Goal: Task Accomplishment & Management: Use online tool/utility

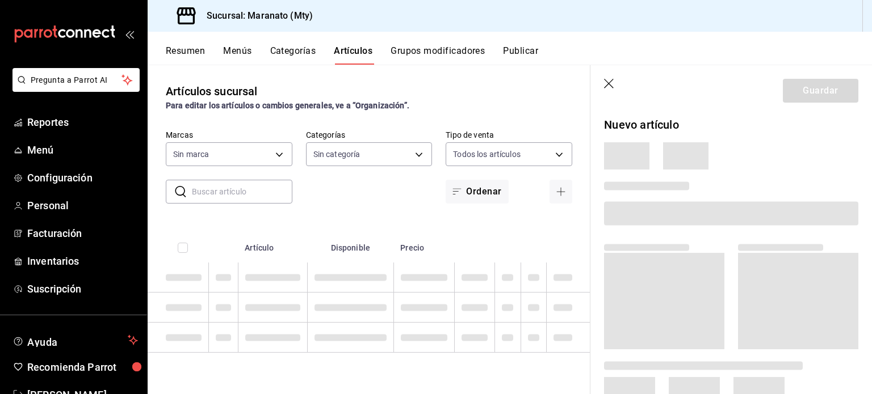
type input "6cd62b8e-13ea-4b1e-85d6-83c89868806f"
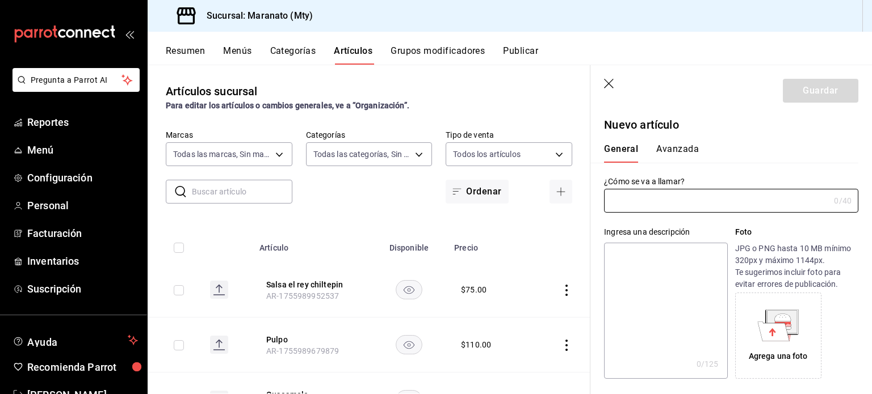
type input "61541d79-6389-4ad8-b22f-92e991d005cb,9b7c618a-2724-4631-9a4b-4f524a458047,b9ca9…"
type input "AR-1755993771217"
type input "s"
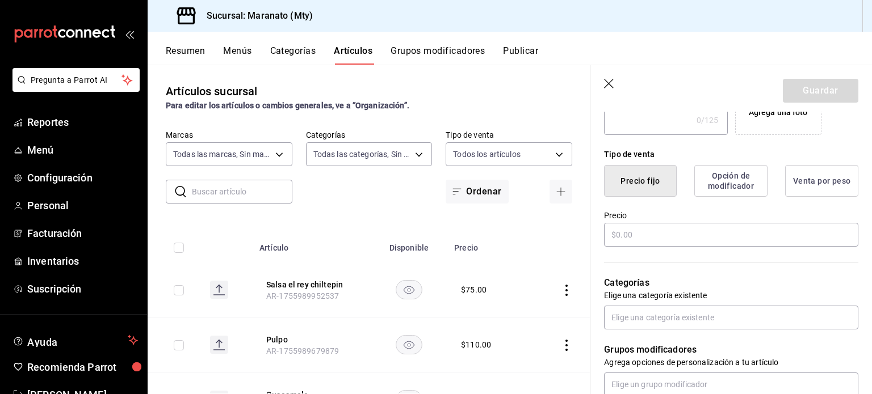
scroll to position [246, 0]
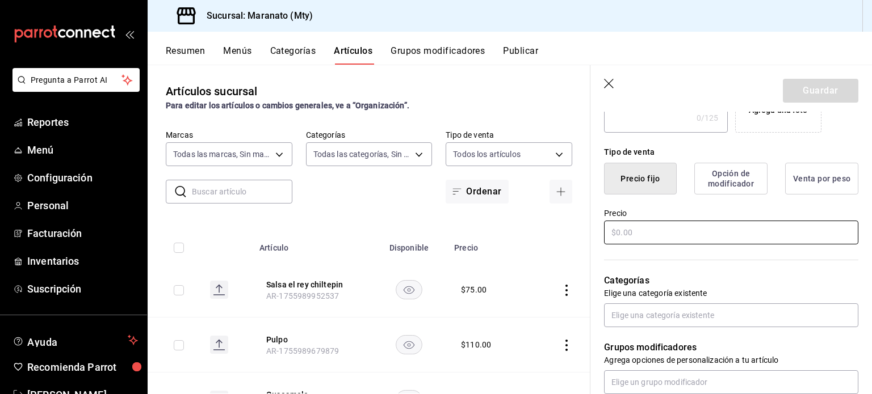
type input "Salsa anguila"
click at [630, 229] on input "text" at bounding box center [731, 233] width 254 height 24
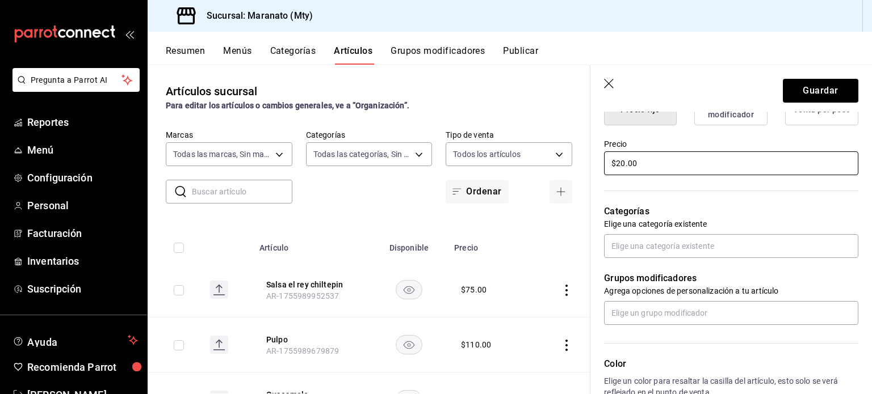
scroll to position [317, 0]
type input "$20.00"
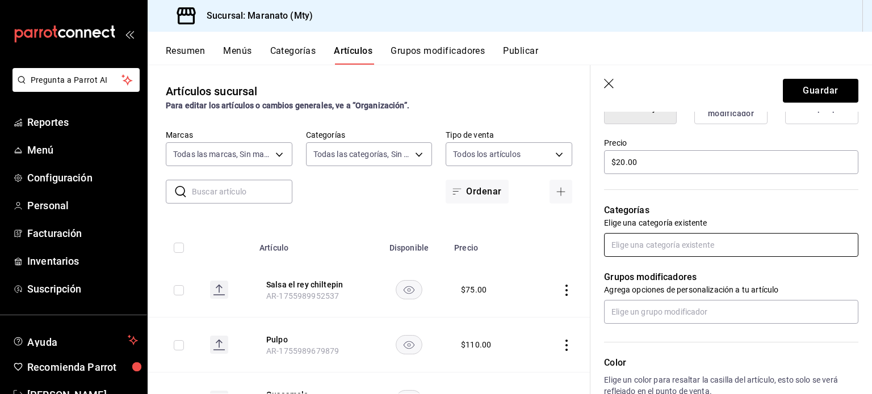
click at [644, 247] on input "text" at bounding box center [731, 245] width 254 height 24
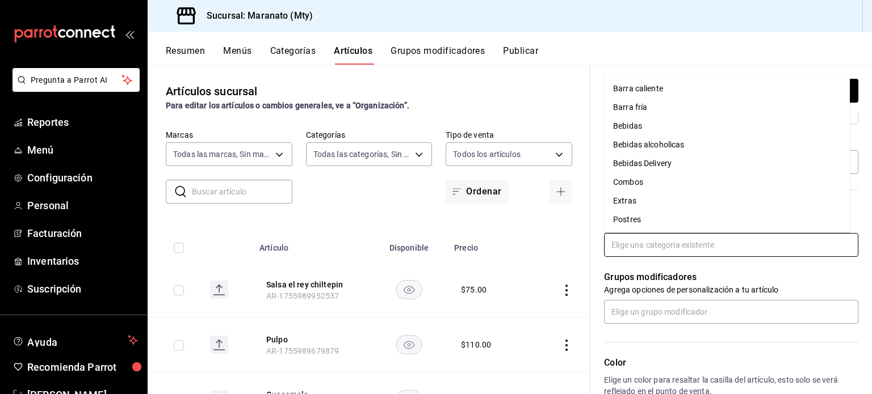
click at [629, 198] on li "Extras" at bounding box center [727, 201] width 246 height 19
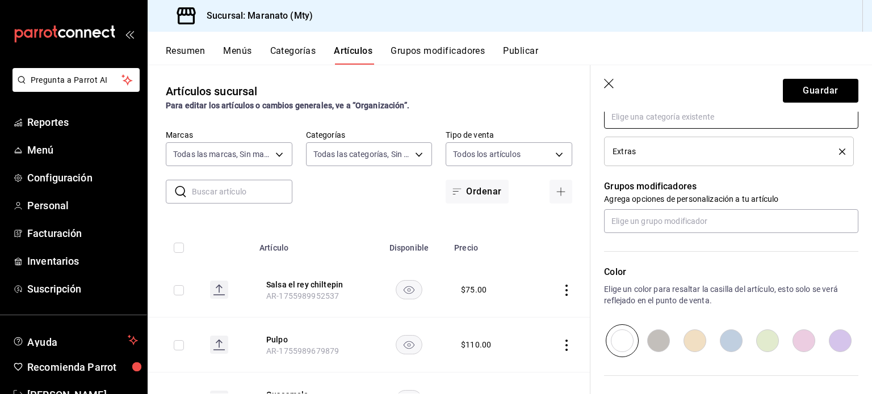
scroll to position [446, 0]
click at [784, 90] on button "Guardar" at bounding box center [820, 91] width 75 height 24
